Goal: Transaction & Acquisition: Purchase product/service

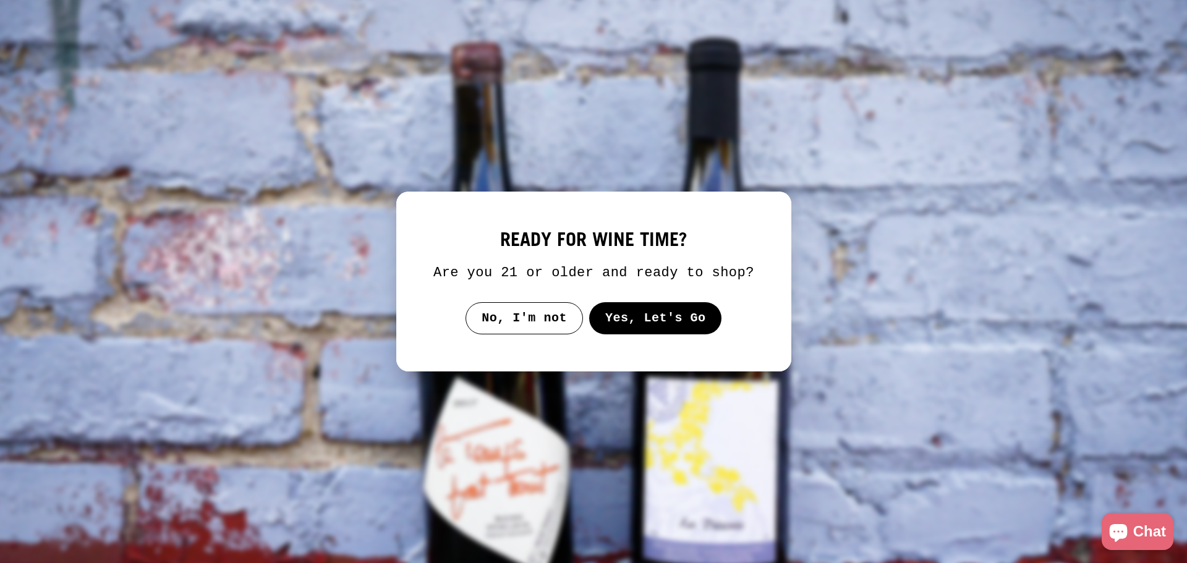
click at [665, 310] on button "Yes, Let's Go" at bounding box center [655, 318] width 133 height 32
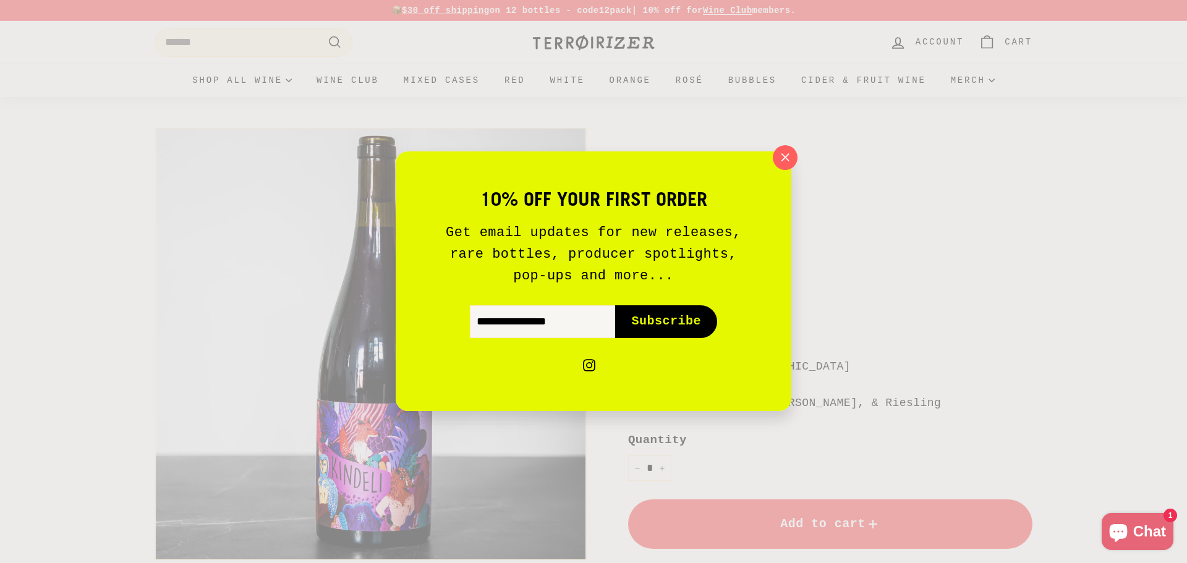
click at [785, 160] on icon "button" at bounding box center [784, 157] width 17 height 17
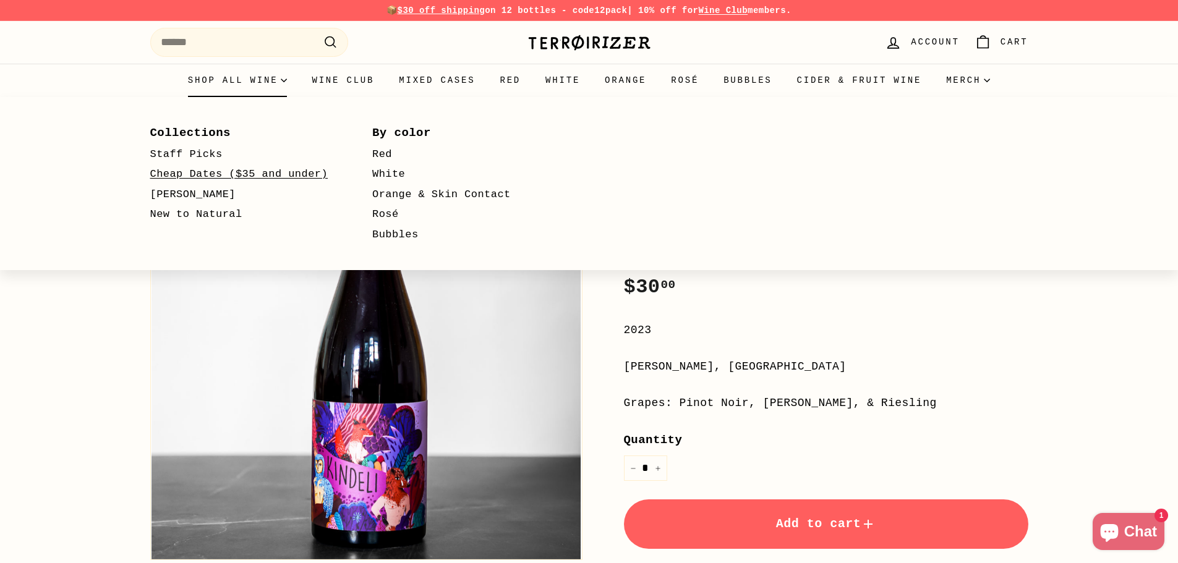
click at [205, 169] on link "Cheap Dates ($35 and under)" at bounding box center [243, 174] width 187 height 20
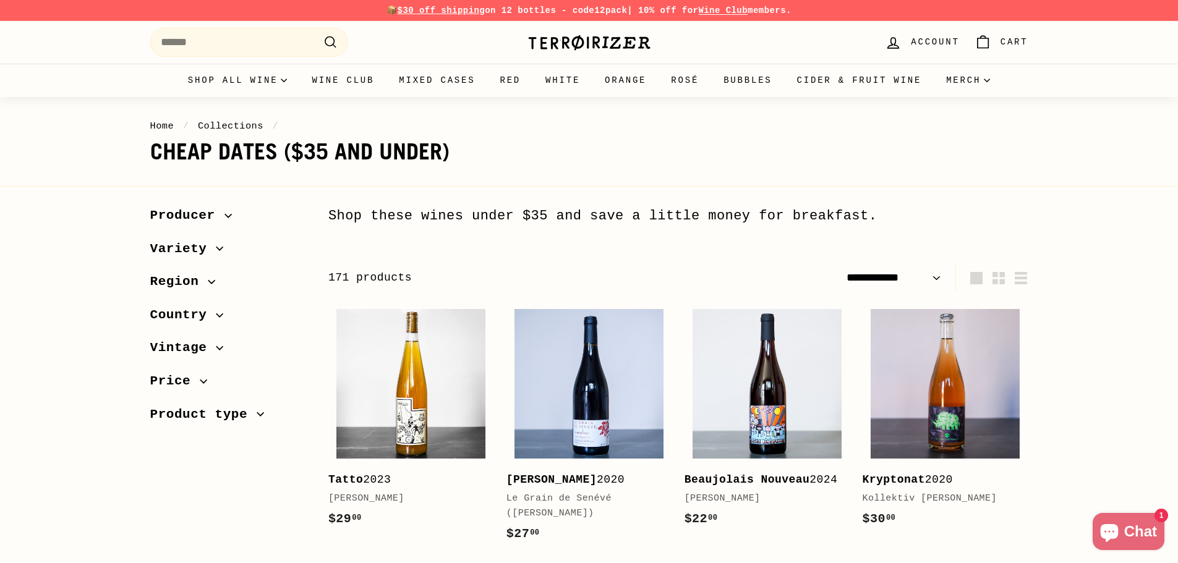
select select "**********"
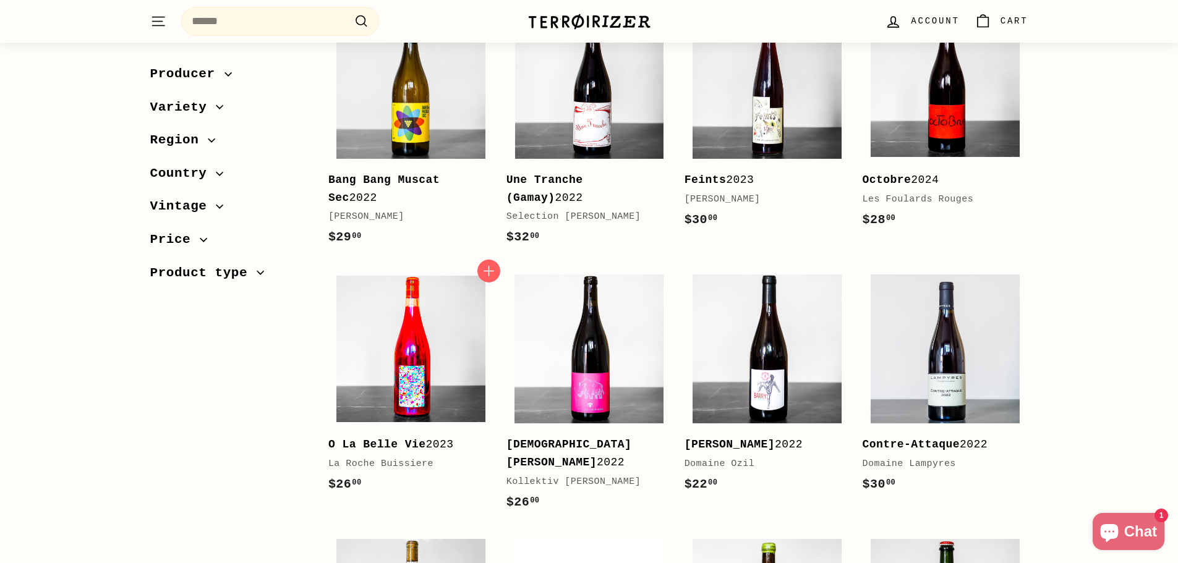
scroll to position [556, 0]
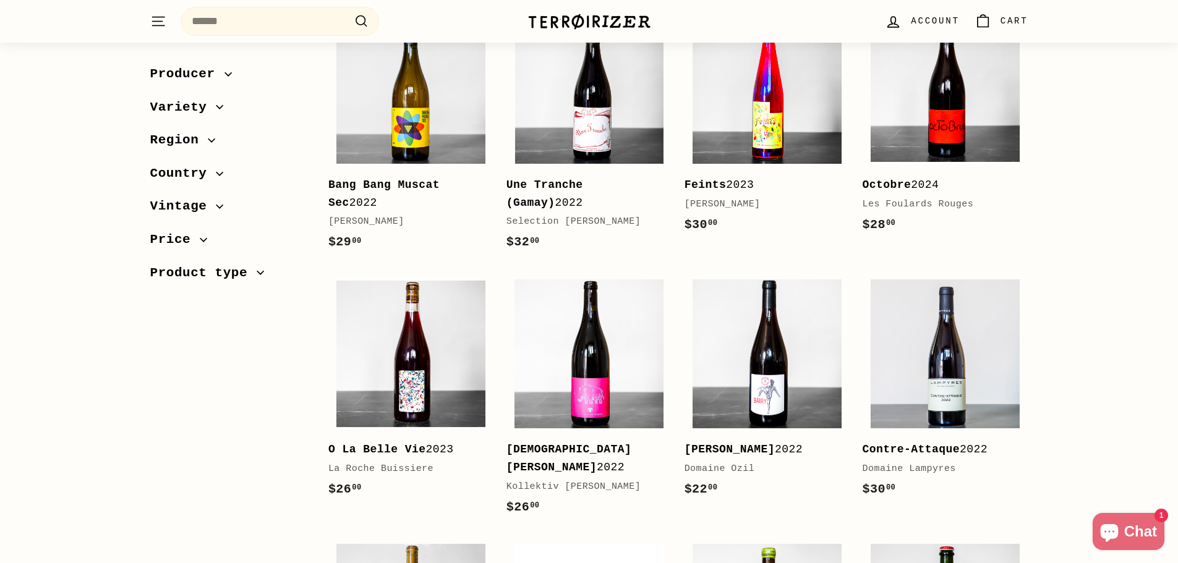
click at [744, 150] on img at bounding box center [766, 89] width 149 height 149
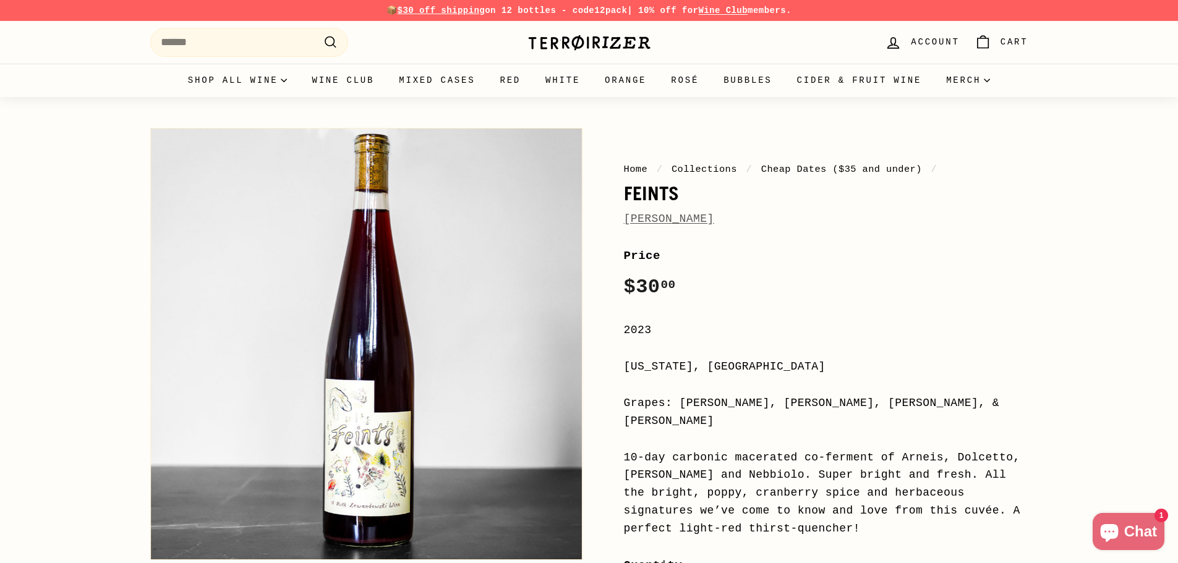
click at [705, 213] on link "[PERSON_NAME]" at bounding box center [669, 219] width 90 height 12
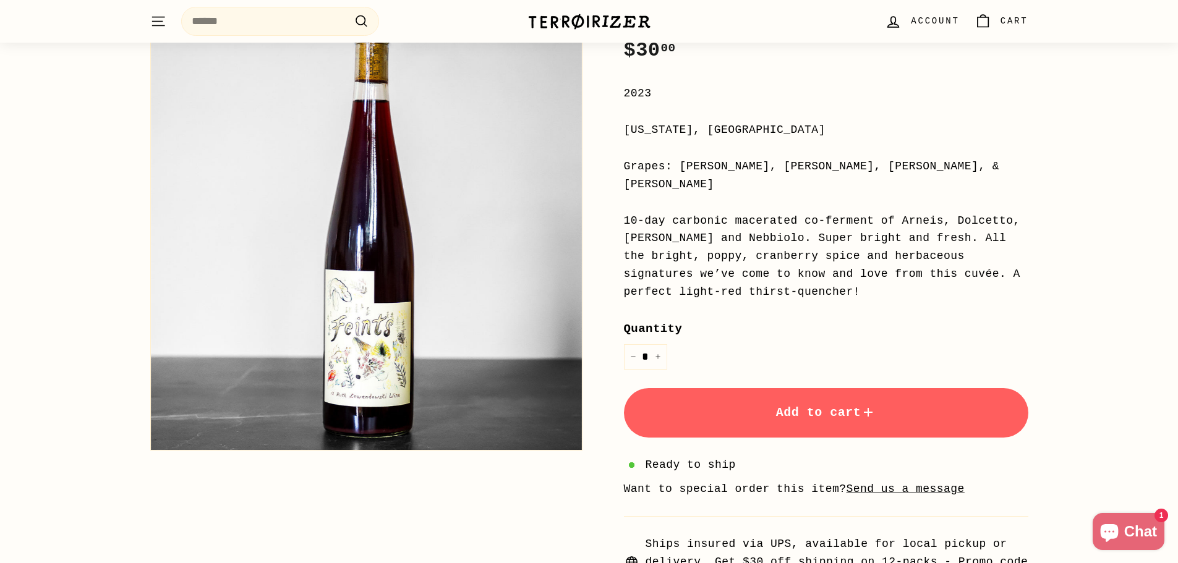
scroll to position [247, 0]
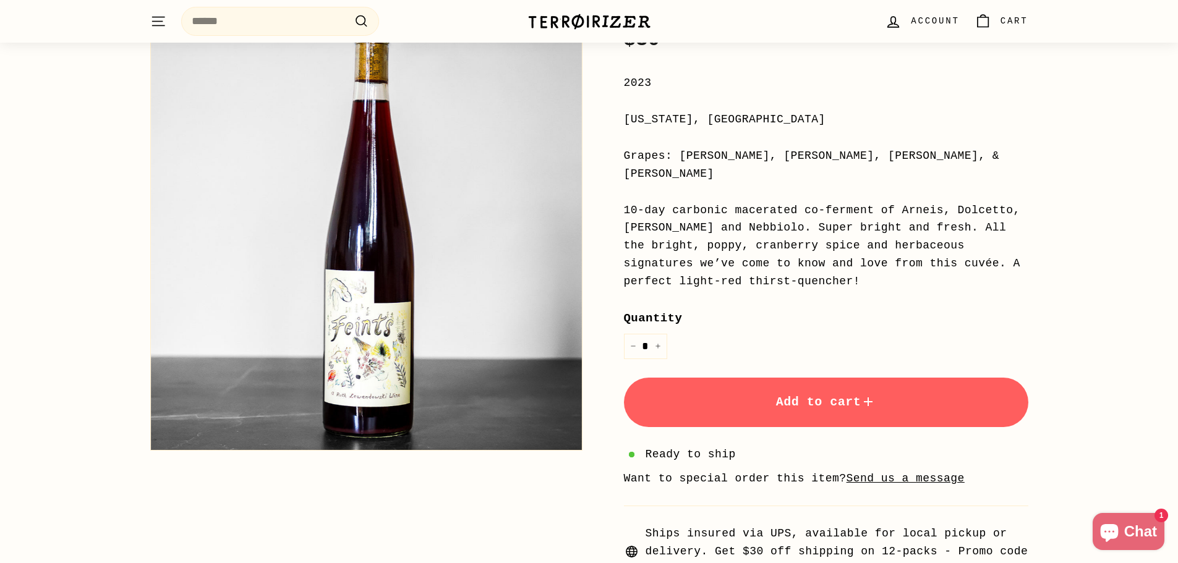
click at [368, 317] on button "Zoom" at bounding box center [366, 234] width 431 height 431
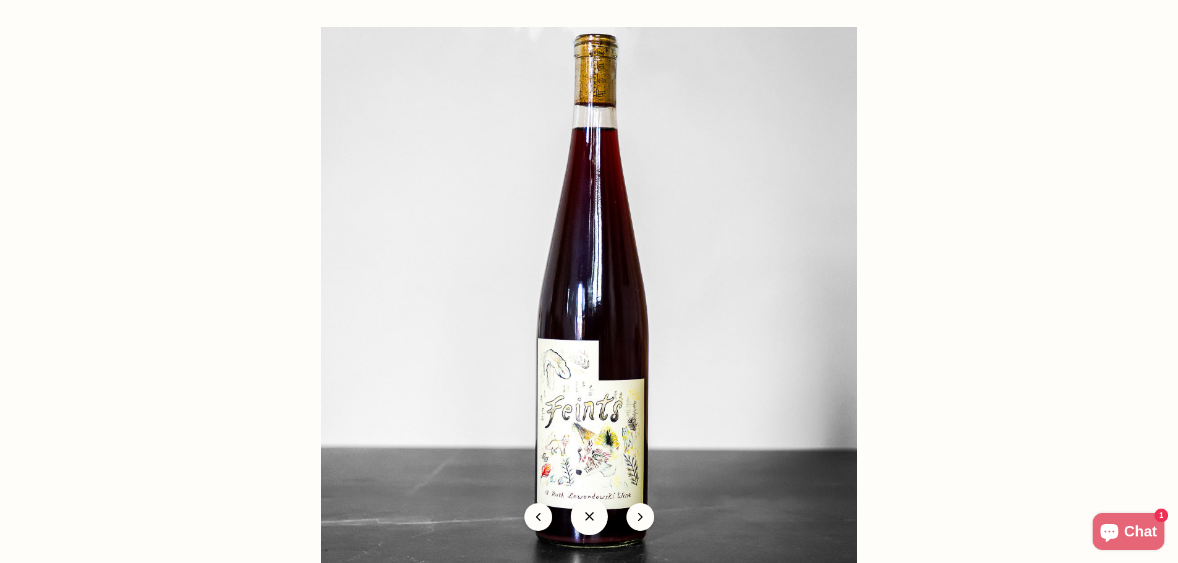
click at [377, 317] on img at bounding box center [589, 295] width 536 height 536
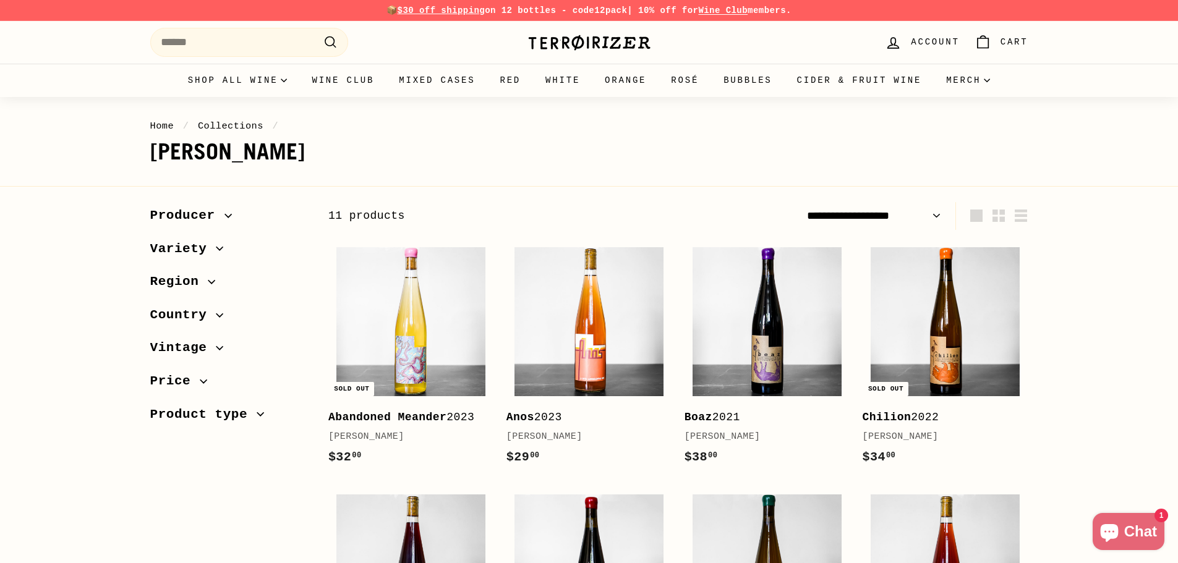
click at [457, 12] on span "$30 off shipping" at bounding box center [442, 11] width 88 height 10
click at [387, 10] on p "📦 $30 off shipping on 12 bottles - code 12pack | 10% off for Wine Club members." at bounding box center [589, 11] width 878 height 14
drag, startPoint x: 538, startPoint y: 6, endPoint x: 618, endPoint y: 9, distance: 79.8
click at [618, 9] on p "📦 $30 off shipping on 12 bottles - code 12pack | 10% off for Wine Club members." at bounding box center [589, 11] width 878 height 14
click at [618, 9] on strong "12pack" at bounding box center [610, 11] width 33 height 10
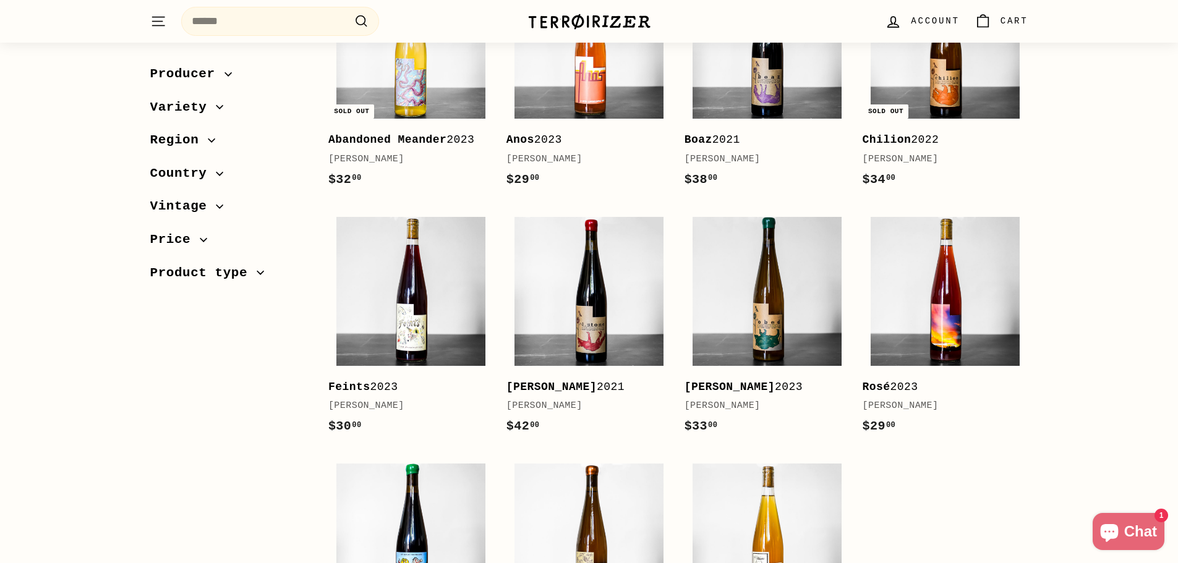
scroll to position [371, 0]
